Goal: Task Accomplishment & Management: Complete application form

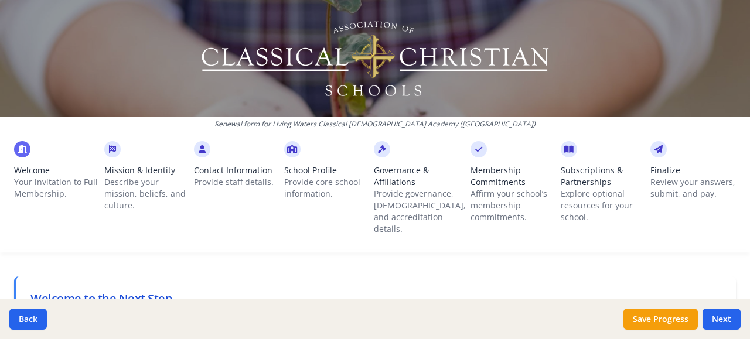
scroll to position [45, 0]
click at [499, 186] on span "Membership Commitments" at bounding box center [513, 176] width 86 height 23
click at [21, 179] on p "Your invitation to Full Membership." at bounding box center [57, 187] width 86 height 23
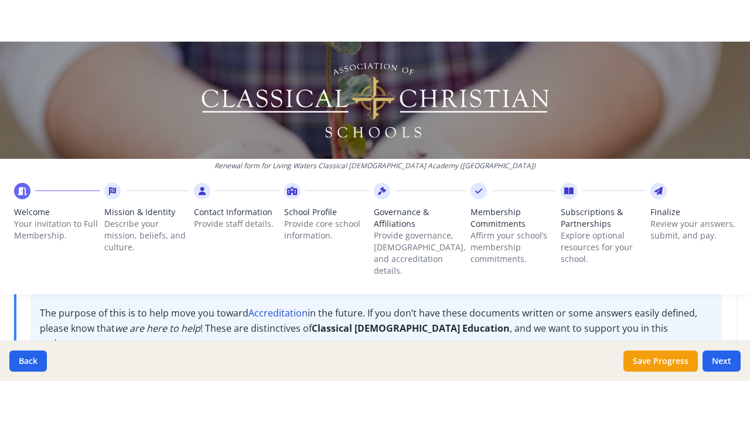
scroll to position [145, 0]
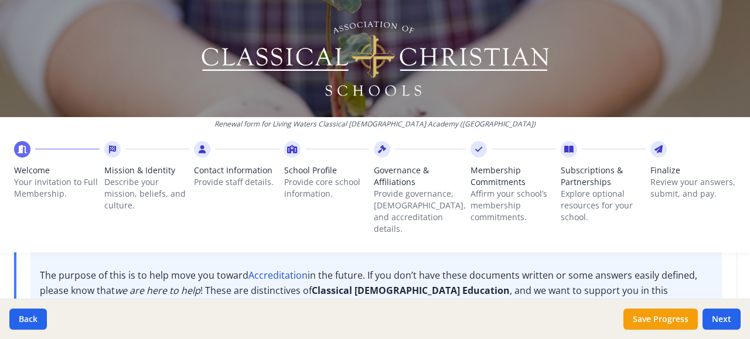
click at [675, 128] on p "Renewal form for Living Waters Classical [DEMOGRAPHIC_DATA] Academy ([GEOGRAPHI…" at bounding box center [375, 124] width 750 height 9
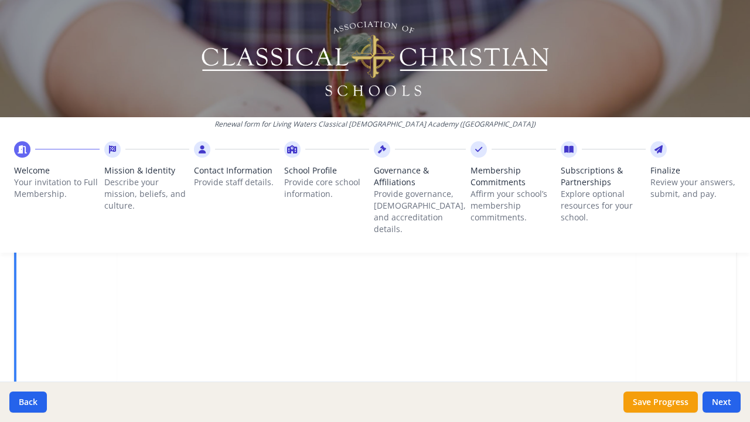
scroll to position [395, 0]
click at [727, 339] on button "Next" at bounding box center [721, 401] width 38 height 21
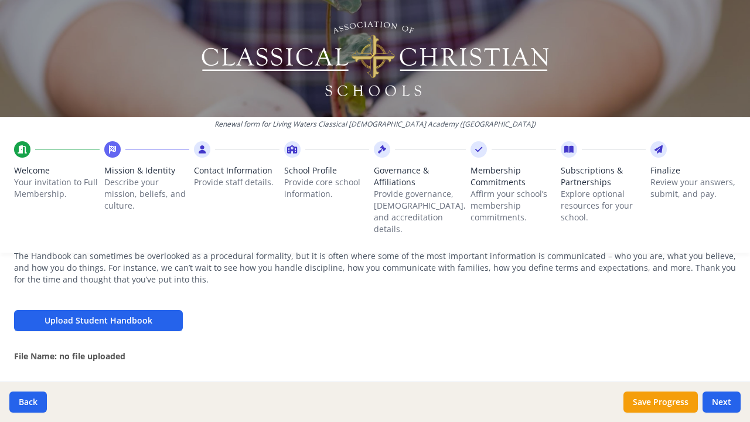
scroll to position [418, 0]
click at [137, 309] on button "Upload Student Handbook" at bounding box center [98, 319] width 169 height 21
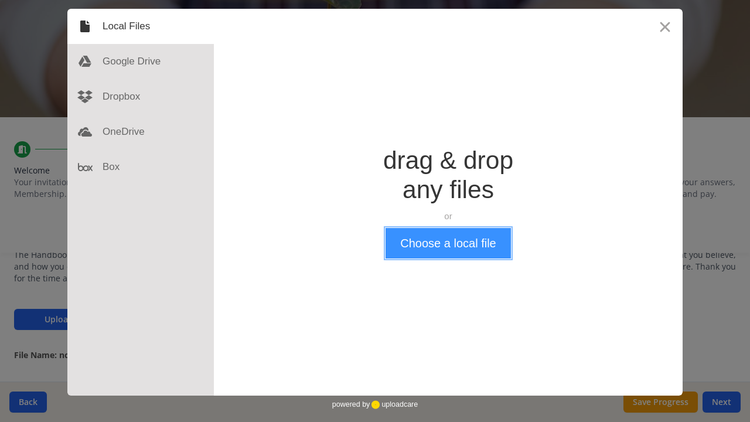
click at [433, 237] on button "Choose a local file" at bounding box center [448, 243] width 125 height 30
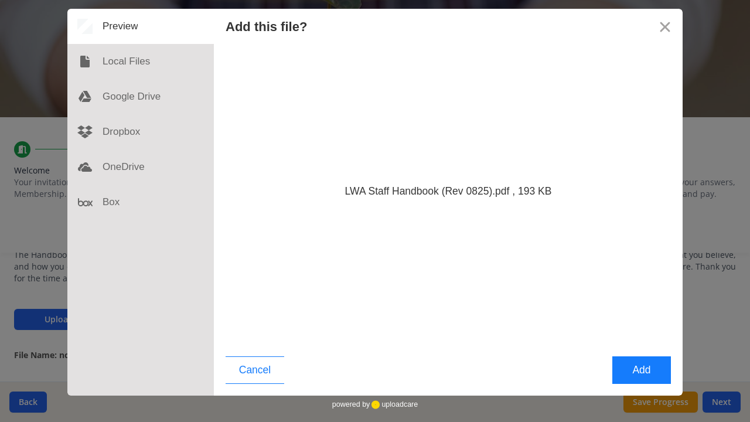
click at [634, 339] on button "Add" at bounding box center [641, 370] width 59 height 28
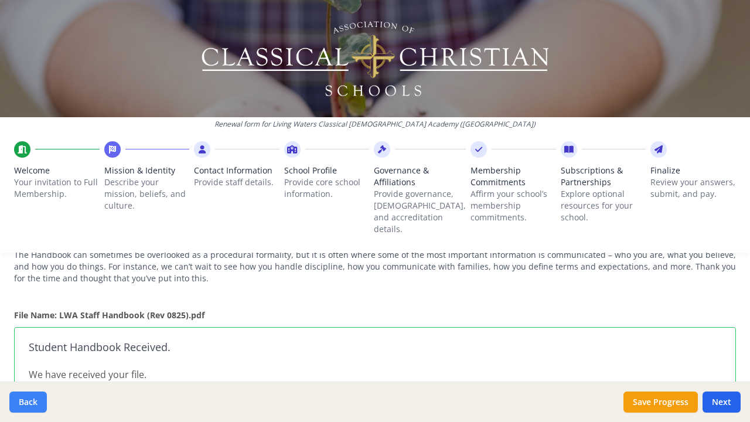
click at [30, 339] on button "Back" at bounding box center [27, 401] width 37 height 21
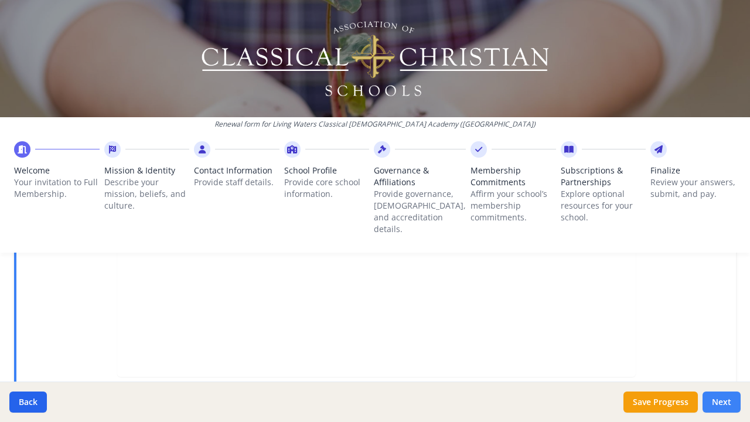
click at [720, 339] on button "Next" at bounding box center [721, 401] width 38 height 21
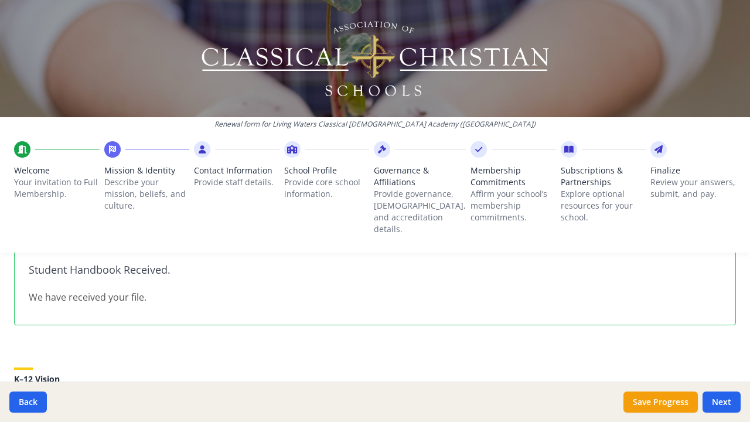
scroll to position [500, 0]
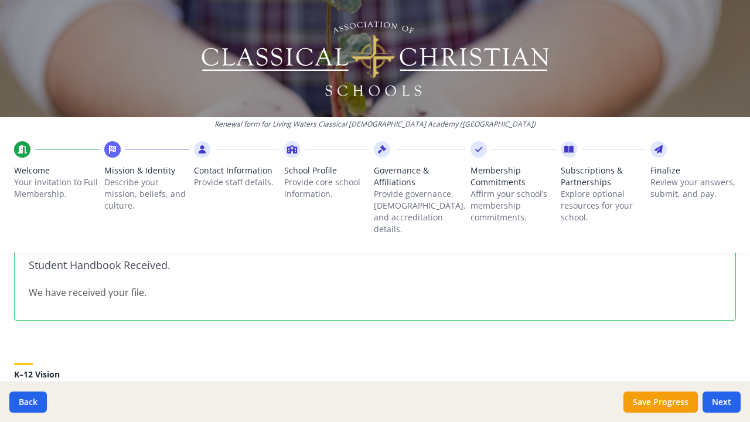
click at [115, 285] on p "We have received your file." at bounding box center [375, 292] width 693 height 14
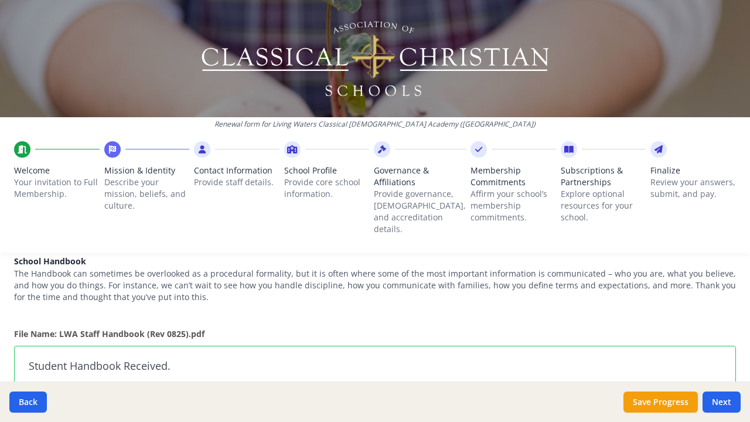
scroll to position [410, 0]
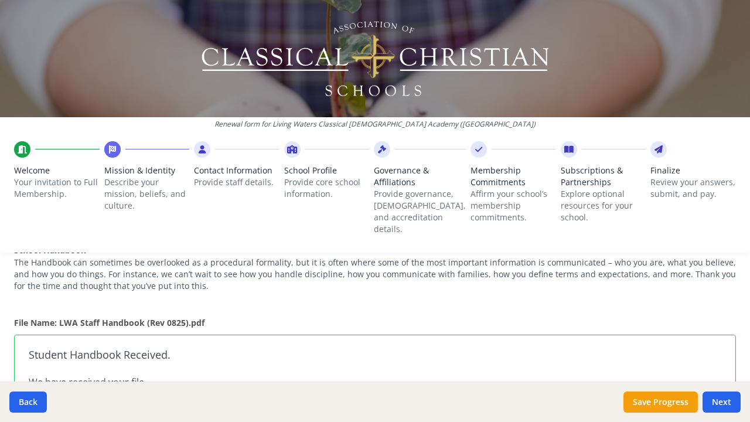
click at [176, 317] on strong "File Name: LWA Staff Handbook (Rev 0825).pdf" at bounding box center [109, 322] width 190 height 11
click at [189, 317] on strong "File Name: LWA Staff Handbook (Rev 0825).pdf" at bounding box center [109, 322] width 190 height 11
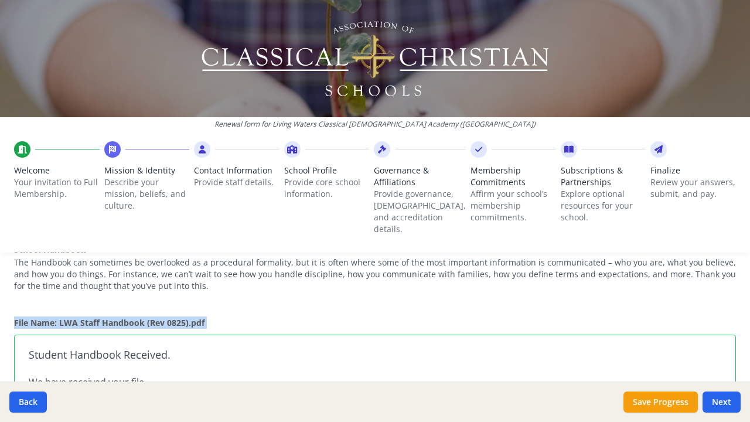
click at [189, 317] on strong "File Name: LWA Staff Handbook (Rev 0825).pdf" at bounding box center [109, 322] width 190 height 11
click at [150, 317] on strong "File Name: LWA Staff Handbook (Rev 0825).pdf" at bounding box center [109, 322] width 190 height 11
click at [151, 317] on strong "File Name: LWA Staff Handbook (Rev 0825).pdf" at bounding box center [109, 322] width 190 height 11
click at [122, 339] on div "Student Handbook Received. We have received your file." at bounding box center [375, 373] width 722 height 76
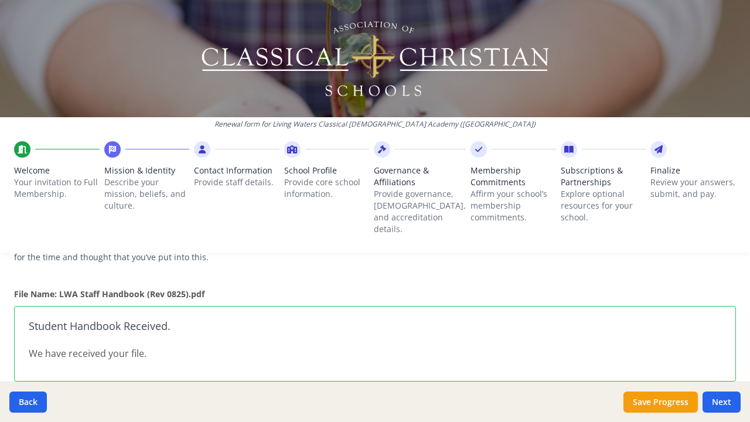
scroll to position [446, 0]
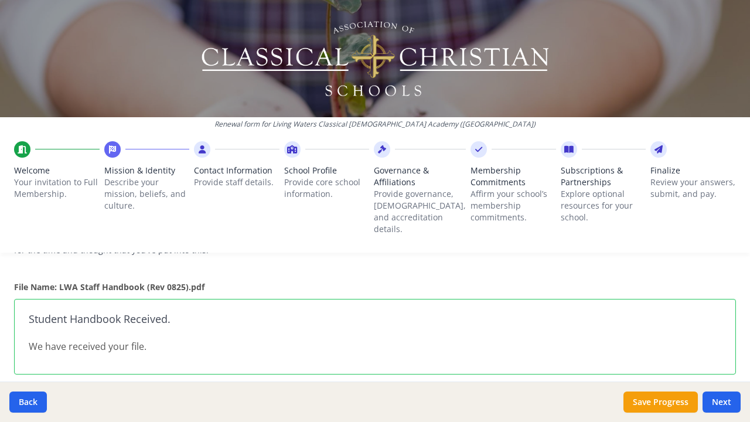
click at [172, 339] on p "We have received your file." at bounding box center [375, 346] width 693 height 14
click at [170, 339] on p "We have received your file." at bounding box center [375, 346] width 693 height 14
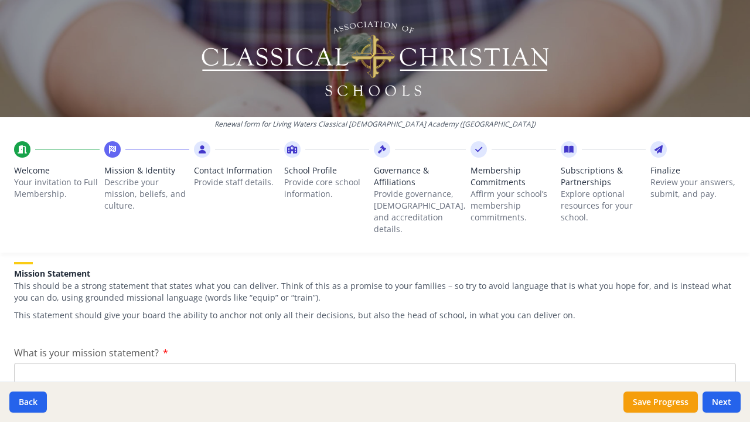
scroll to position [182, 0]
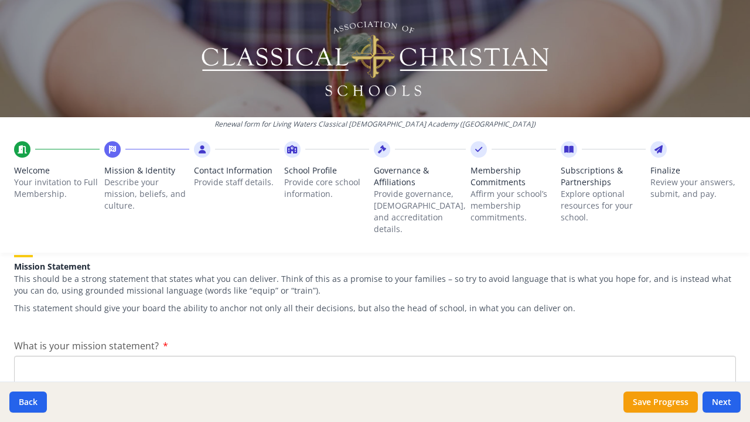
click at [136, 339] on span "What is your mission statement?" at bounding box center [86, 345] width 145 height 13
click at [136, 339] on textarea "What is your mission statement?" at bounding box center [375, 395] width 722 height 79
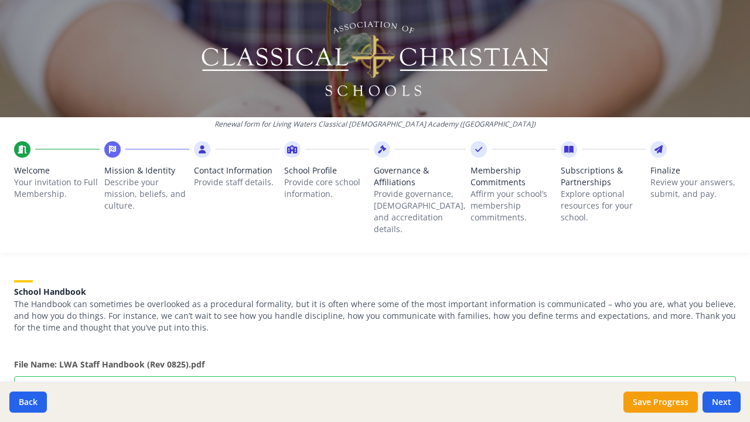
scroll to position [382, 0]
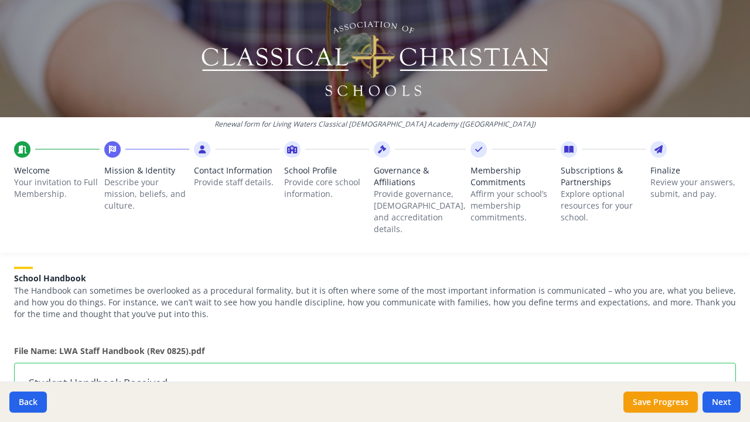
click at [46, 272] on div "School Handbook The Handbook can sometimes be overlooked as a procedural formal…" at bounding box center [375, 286] width 722 height 67
click at [47, 288] on p "The Handbook can sometimes be overlooked as a procedural formality, but it is o…" at bounding box center [375, 302] width 722 height 35
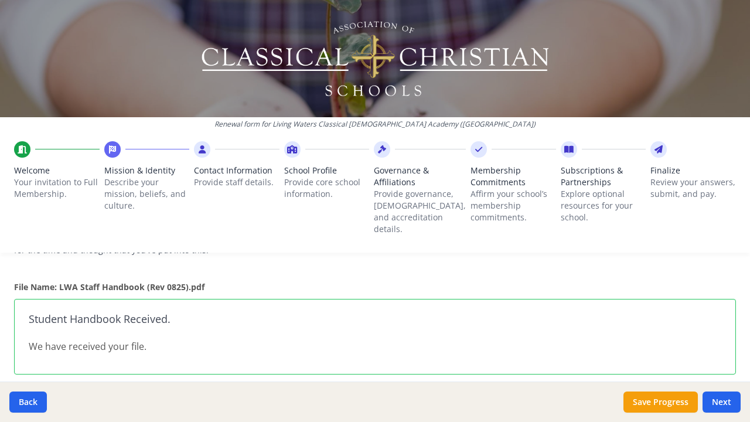
scroll to position [459, 0]
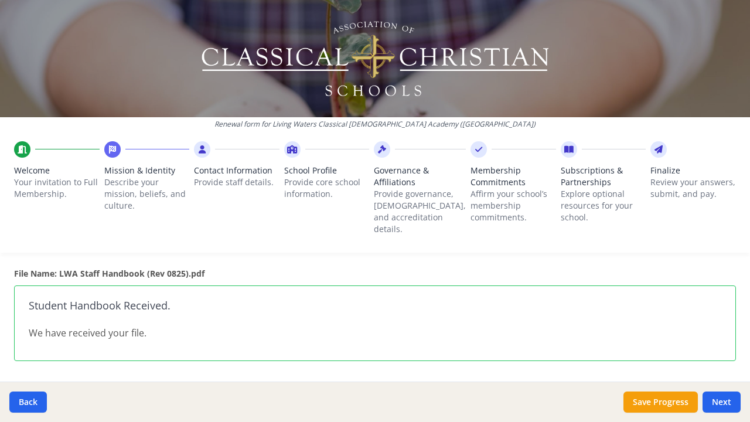
click at [101, 326] on p "We have received your file." at bounding box center [375, 333] width 693 height 14
click at [100, 326] on p "We have received your file." at bounding box center [375, 333] width 693 height 14
click at [202, 326] on p "We have received your file." at bounding box center [375, 333] width 693 height 14
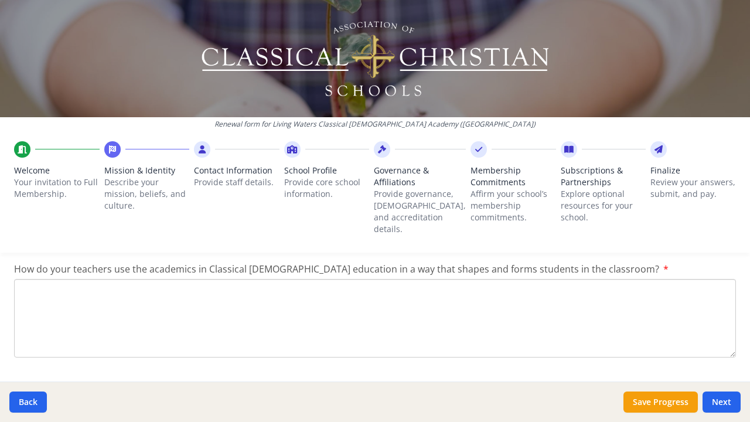
scroll to position [1601, 0]
click at [34, 339] on button "Back" at bounding box center [27, 401] width 37 height 21
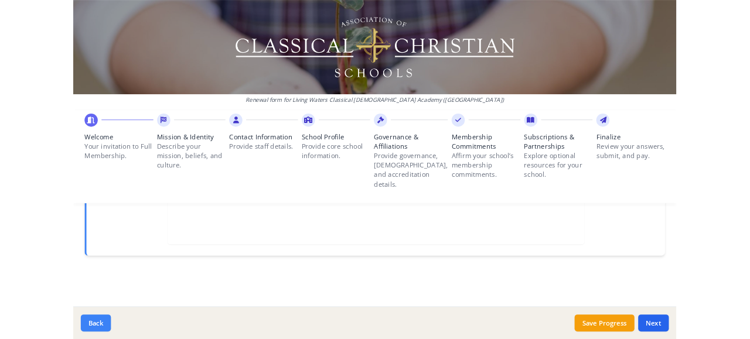
scroll to position [459, 0]
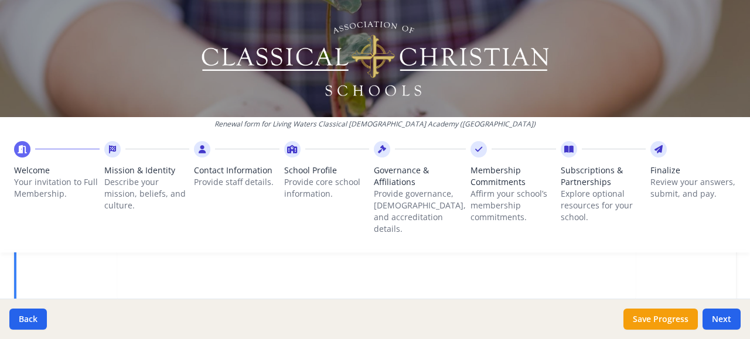
scroll to position [541, 0]
click at [725, 318] on button "Next" at bounding box center [721, 319] width 38 height 21
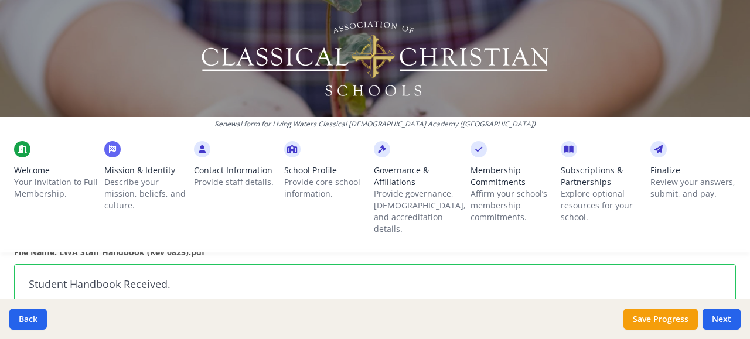
scroll to position [464, 0]
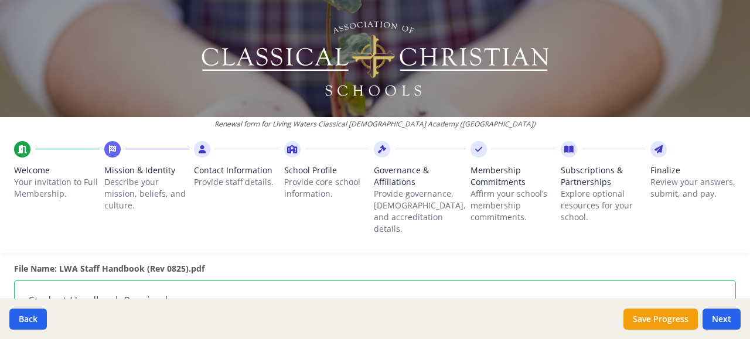
click at [199, 263] on strong "File Name: LWA Staff Handbook (Rev 0825).pdf" at bounding box center [109, 268] width 190 height 11
click at [198, 263] on strong "File Name: LWA Staff Handbook (Rev 0825).pdf" at bounding box center [109, 268] width 190 height 11
click at [200, 263] on strong "File Name: LWA Staff Handbook (Rev 0825).pdf" at bounding box center [109, 268] width 190 height 11
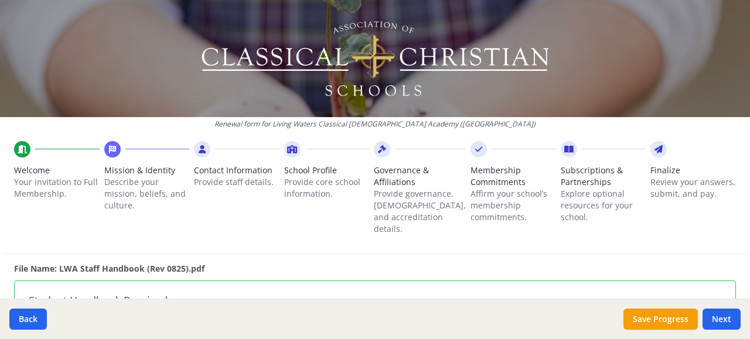
click at [211, 262] on p "File Name: LWA Staff Handbook (Rev 0825).pdf" at bounding box center [375, 268] width 722 height 12
click at [212, 262] on p "File Name: LWA Staff Handbook (Rev 0825).pdf" at bounding box center [375, 268] width 722 height 12
click at [286, 299] on div "Back Save Progress Next" at bounding box center [375, 319] width 750 height 40
click at [262, 298] on div "Student Handbook Received. We have received your file." at bounding box center [375, 319] width 722 height 76
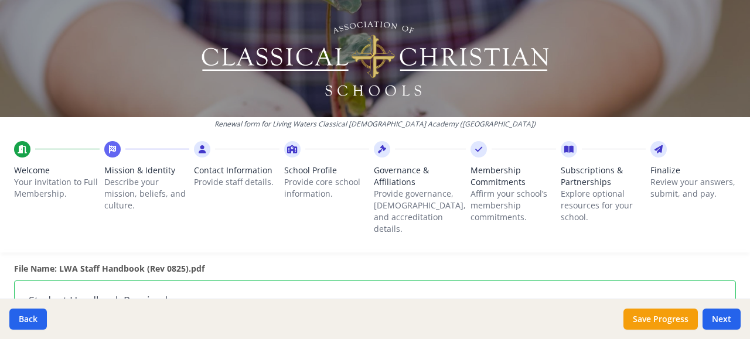
click at [266, 299] on div "Back Save Progress Next" at bounding box center [375, 319] width 750 height 40
click at [268, 299] on div "Back Save Progress Next" at bounding box center [375, 319] width 750 height 40
